Goal: Browse casually

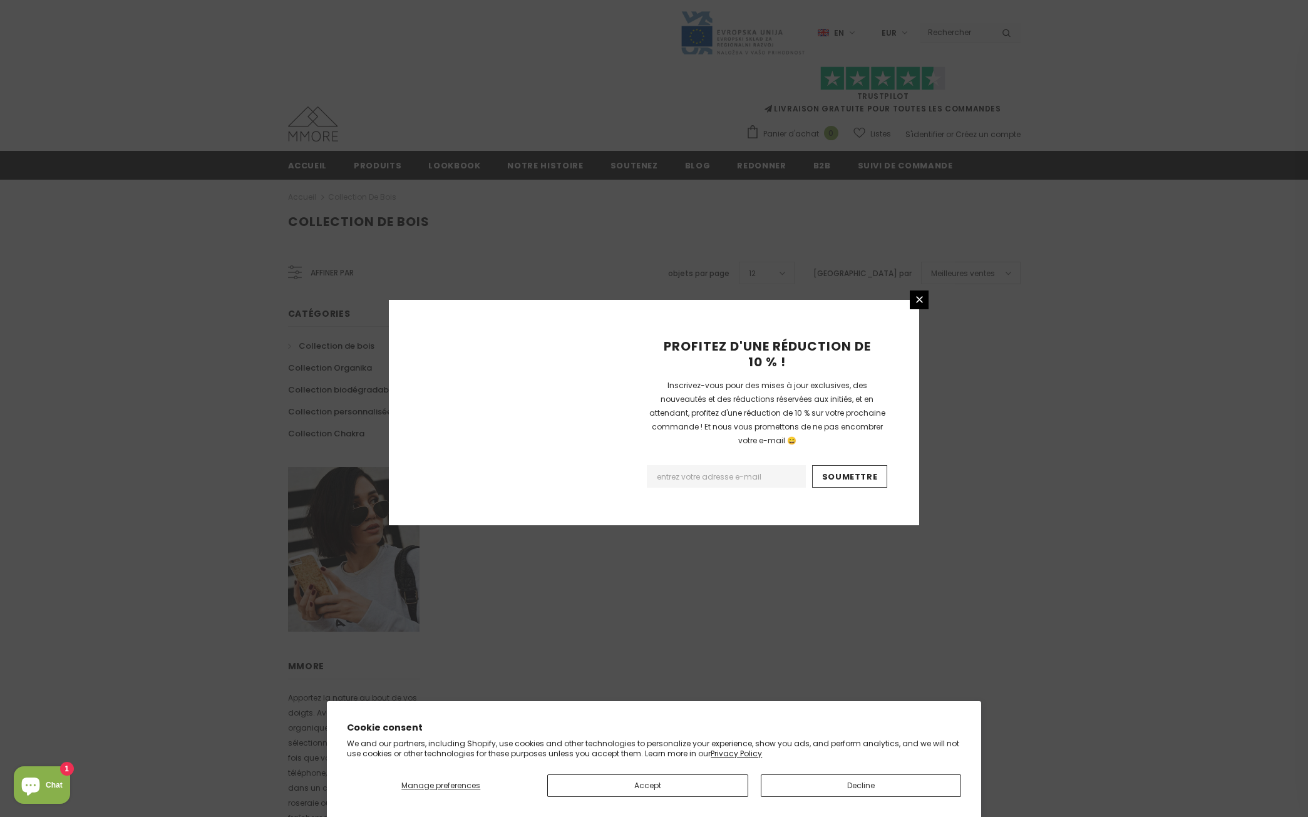
scroll to position [493, 0]
